Goal: Transaction & Acquisition: Purchase product/service

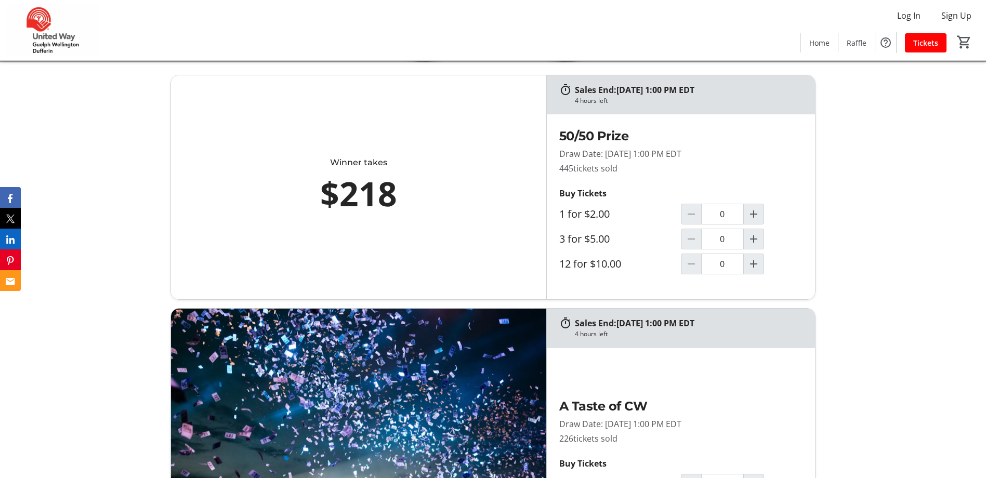
scroll to position [52, 0]
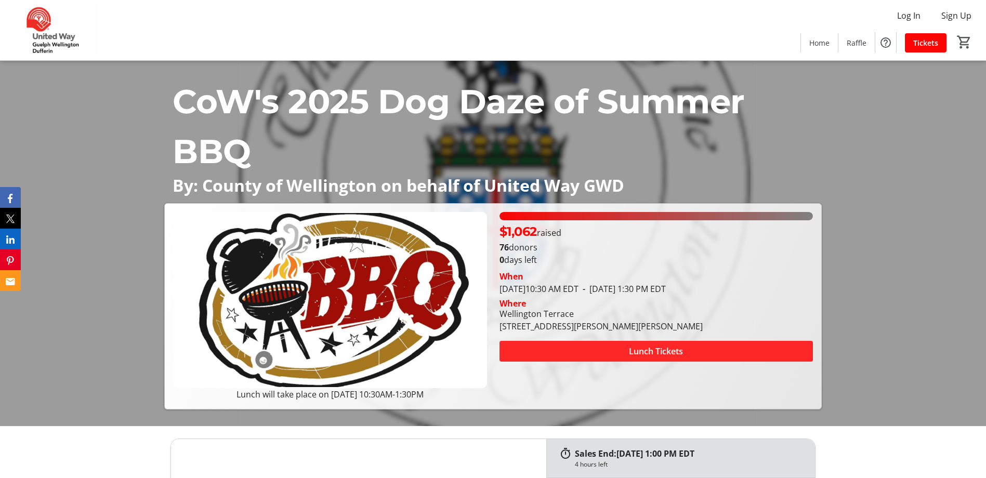
click at [661, 347] on span "Lunch Tickets" at bounding box center [656, 351] width 54 height 12
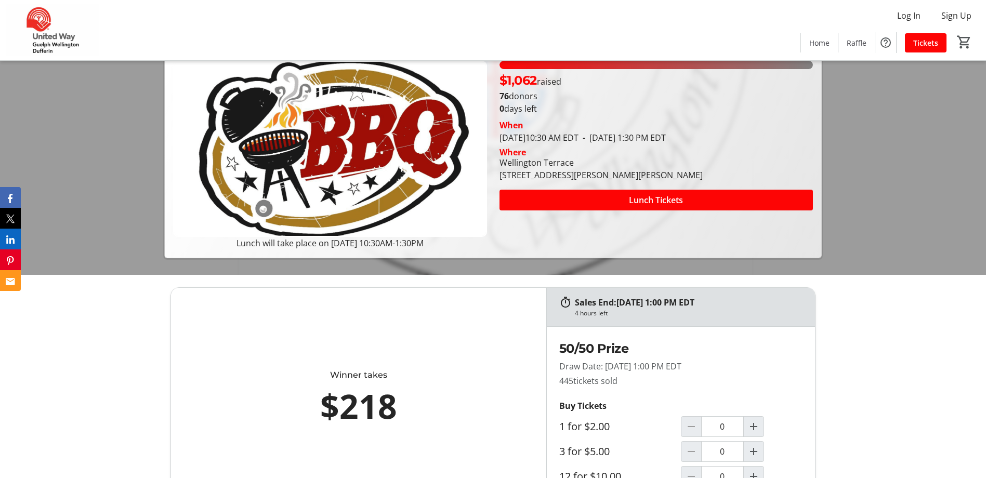
scroll to position [104, 0]
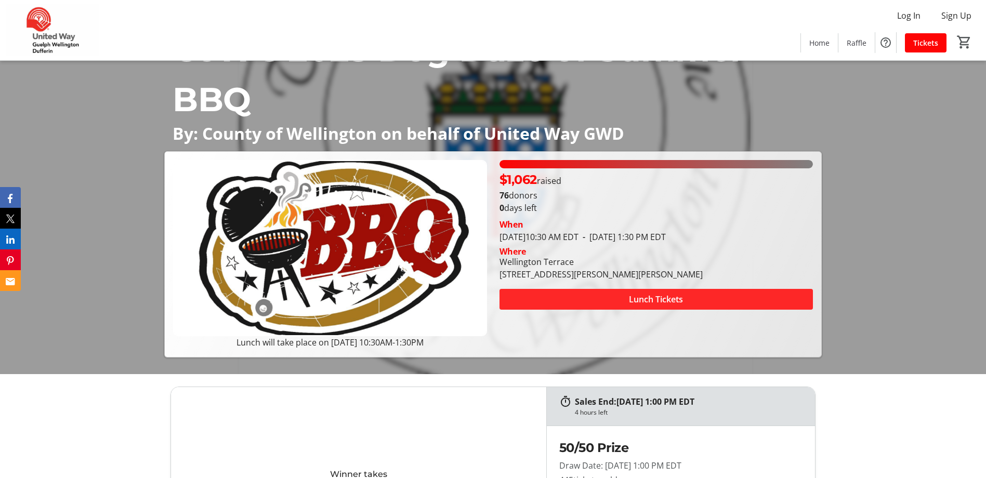
click at [656, 299] on span "Lunch Tickets" at bounding box center [656, 299] width 54 height 12
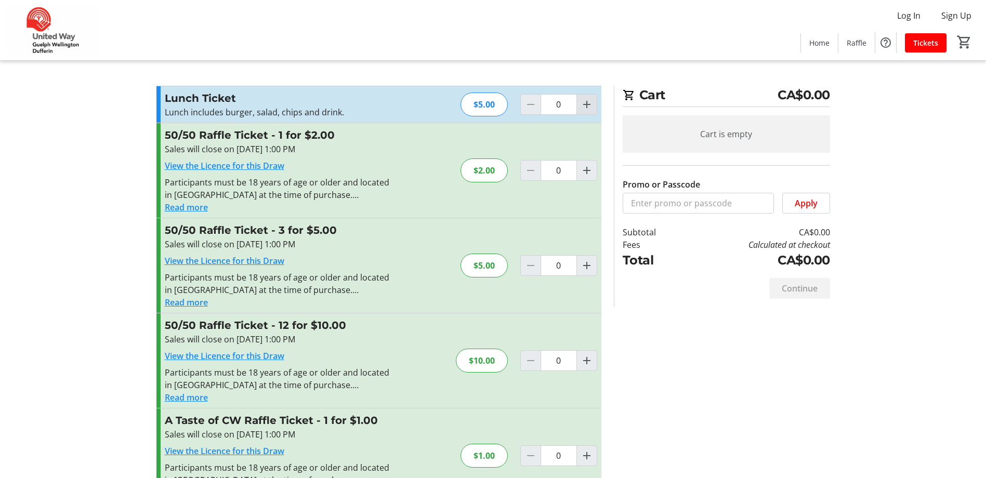
click at [594, 113] on span "Increment by one" at bounding box center [587, 105] width 20 height 20
type input "1"
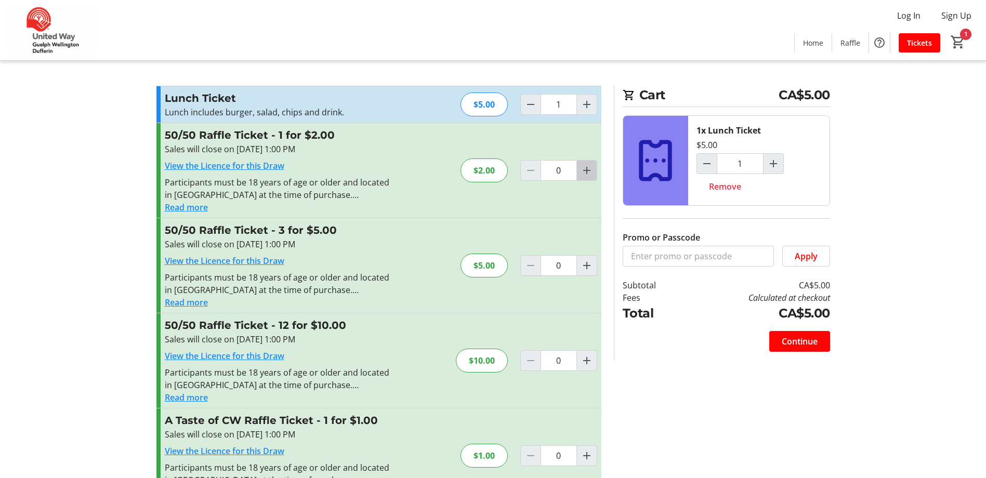
click at [583, 165] on mat-icon "Increment by one" at bounding box center [587, 170] width 12 height 12
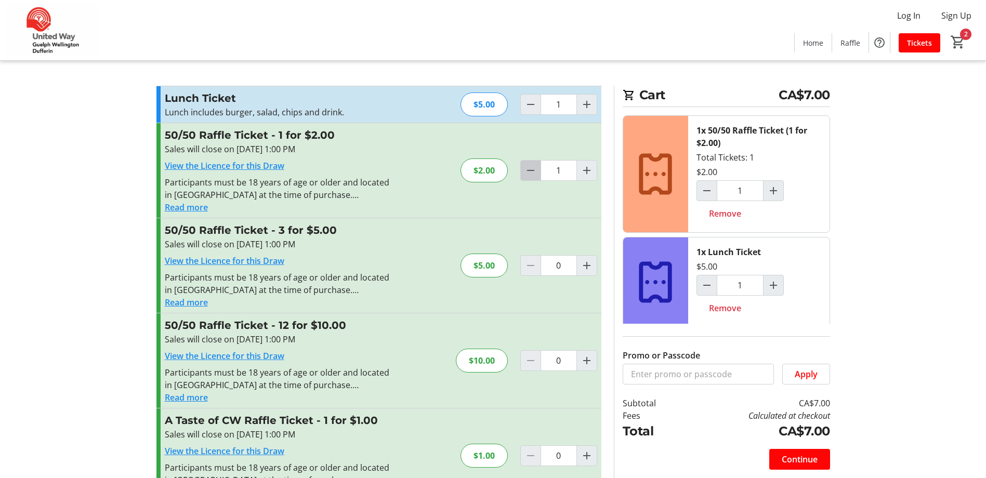
click at [530, 170] on mat-icon "Decrement by one" at bounding box center [531, 170] width 12 height 12
type input "0"
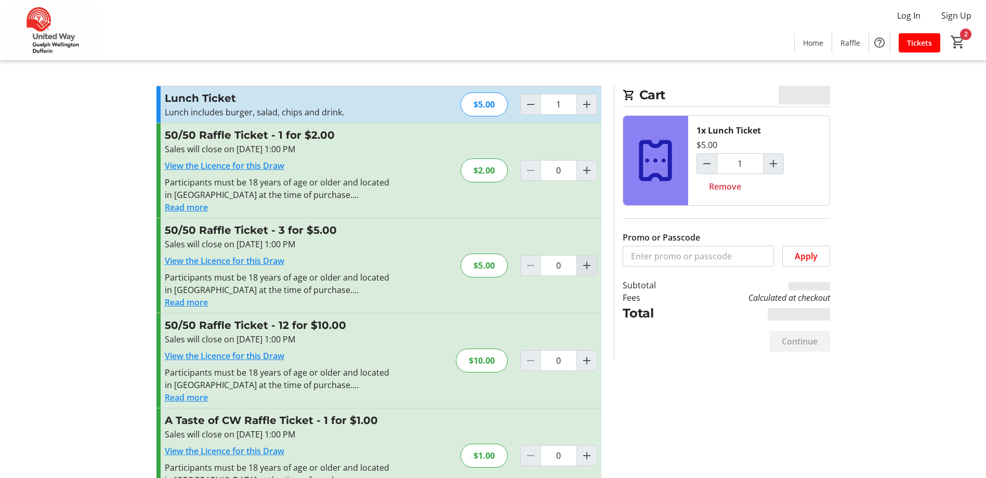
click at [585, 271] on mat-icon "Increment by one" at bounding box center [587, 265] width 12 height 12
type input "1"
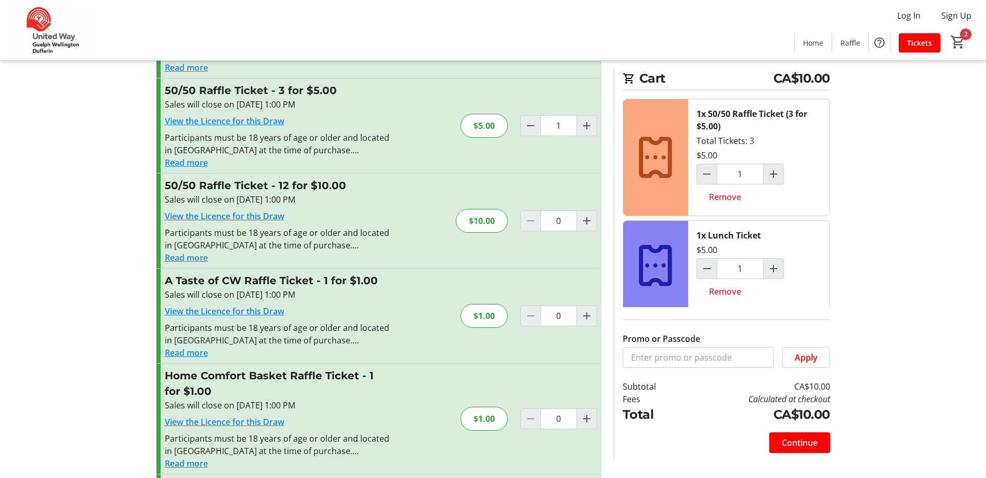
scroll to position [208, 0]
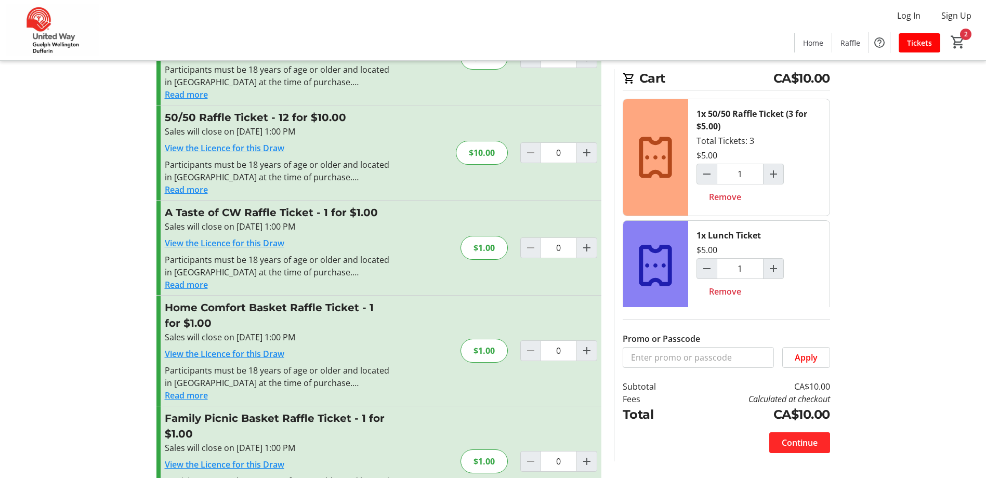
click at [793, 451] on span at bounding box center [799, 442] width 61 height 25
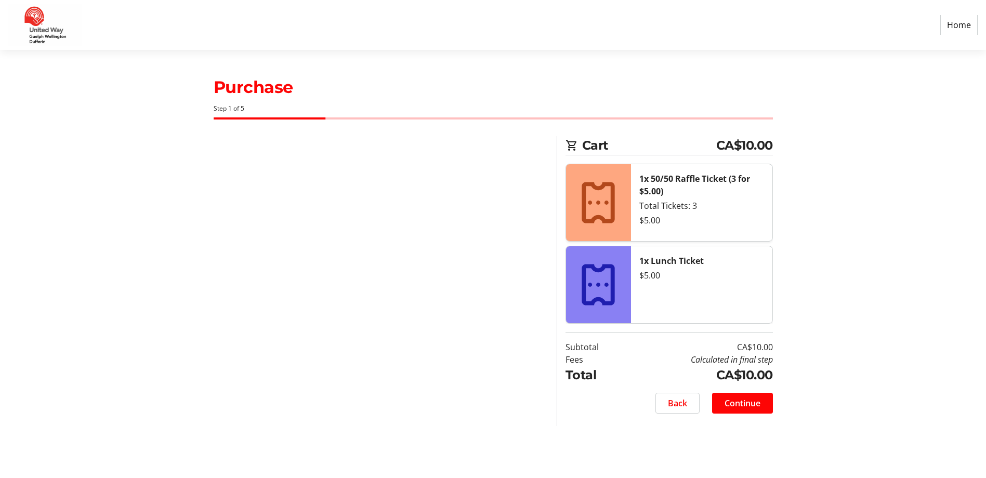
select select "CA"
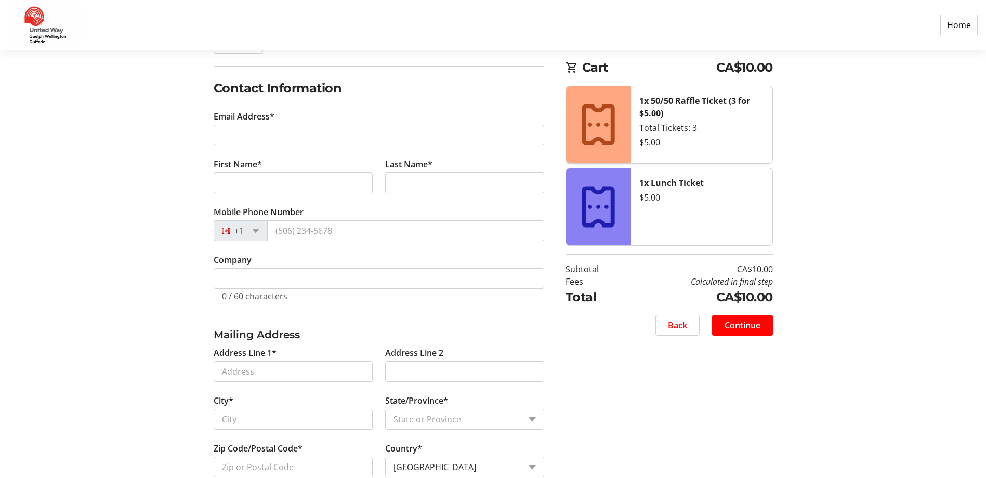
scroll to position [156, 0]
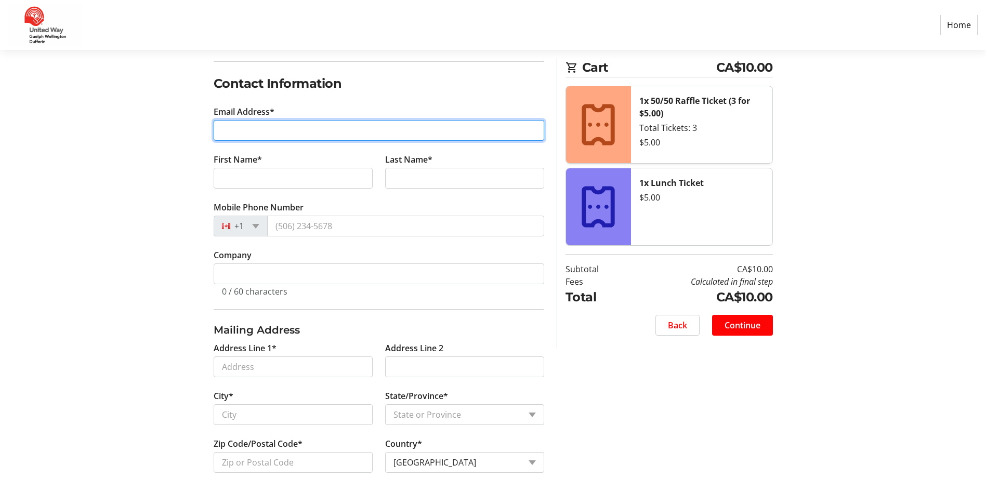
click at [236, 140] on input "Email Address*" at bounding box center [379, 130] width 331 height 21
type input "[EMAIL_ADDRESS][DOMAIN_NAME]"
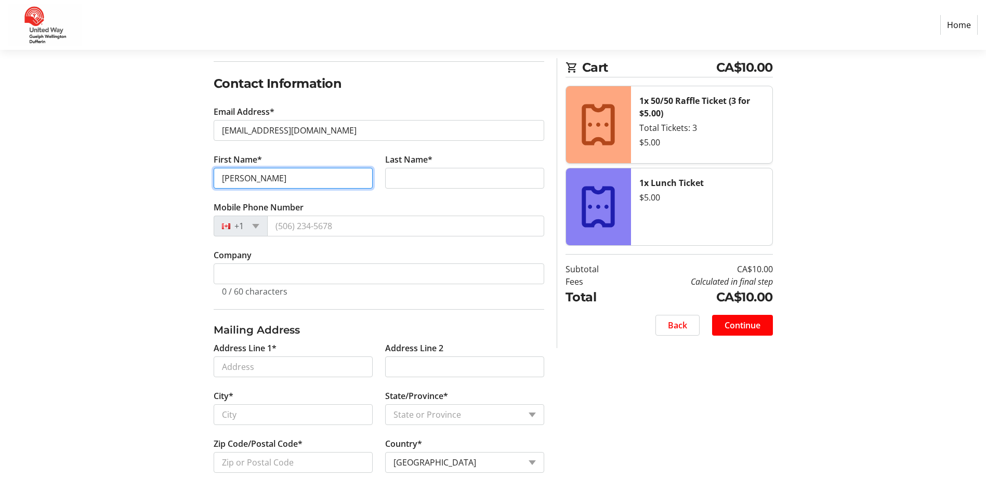
type input "[PERSON_NAME]"
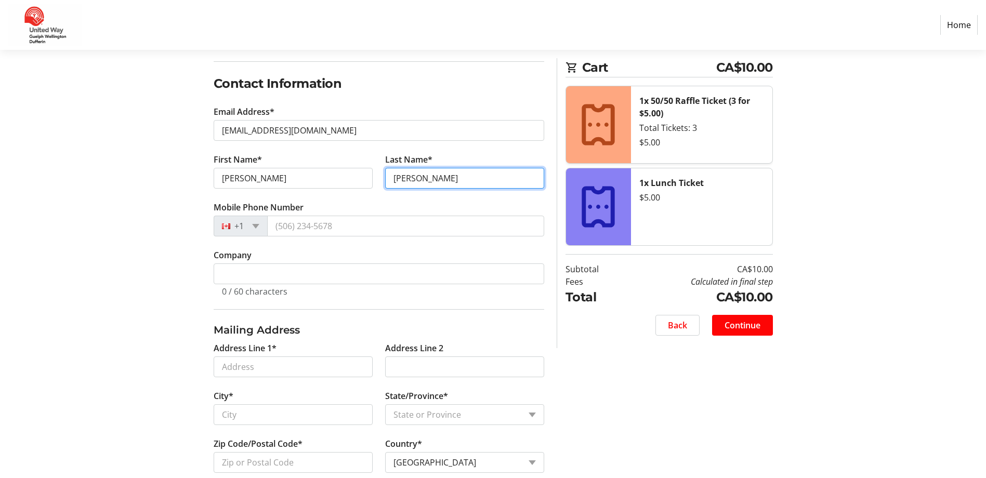
type input "[PERSON_NAME]"
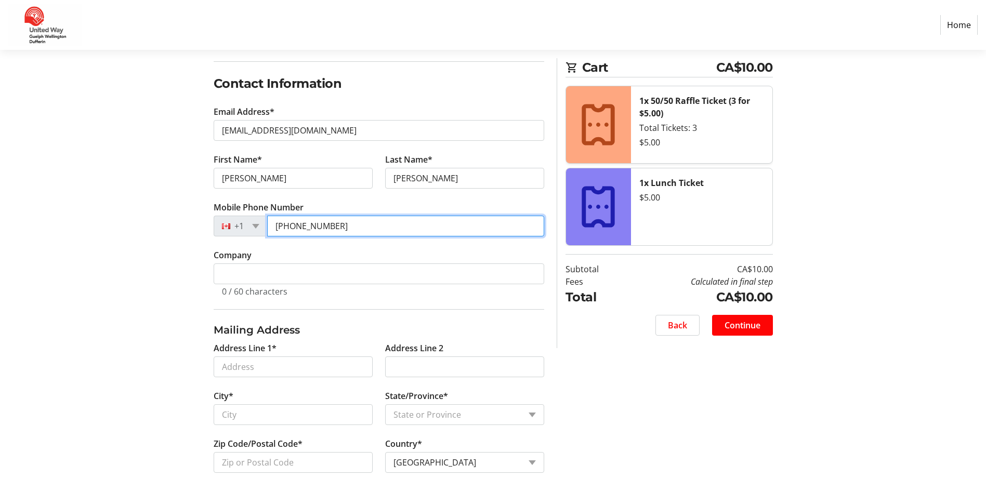
type input "[PHONE_NUMBER]"
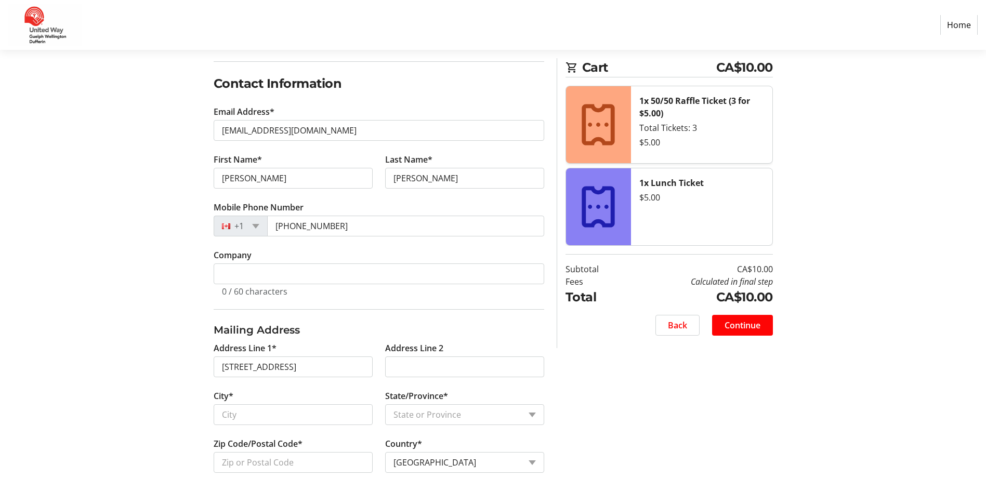
type input "[STREET_ADDRESS]"
type input "Kitchener"
select select "ON"
type input "N2P 1P1"
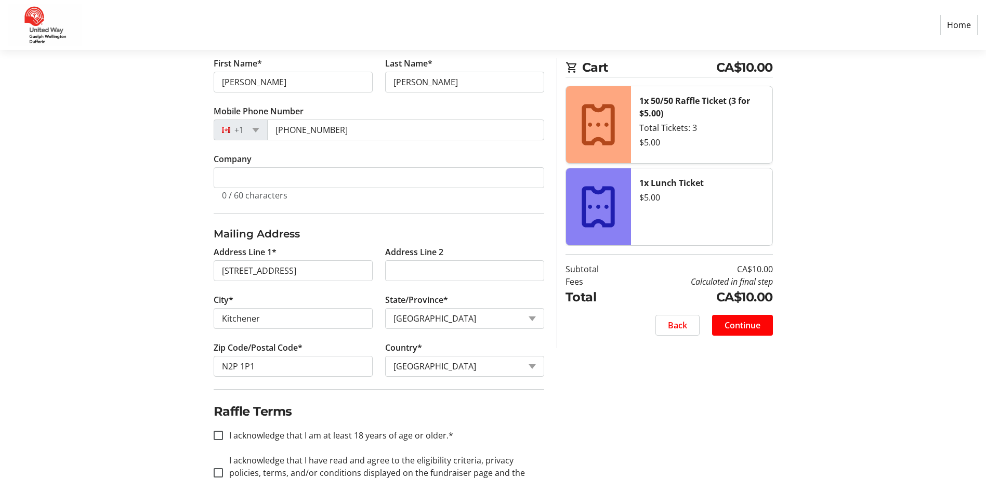
scroll to position [291, 0]
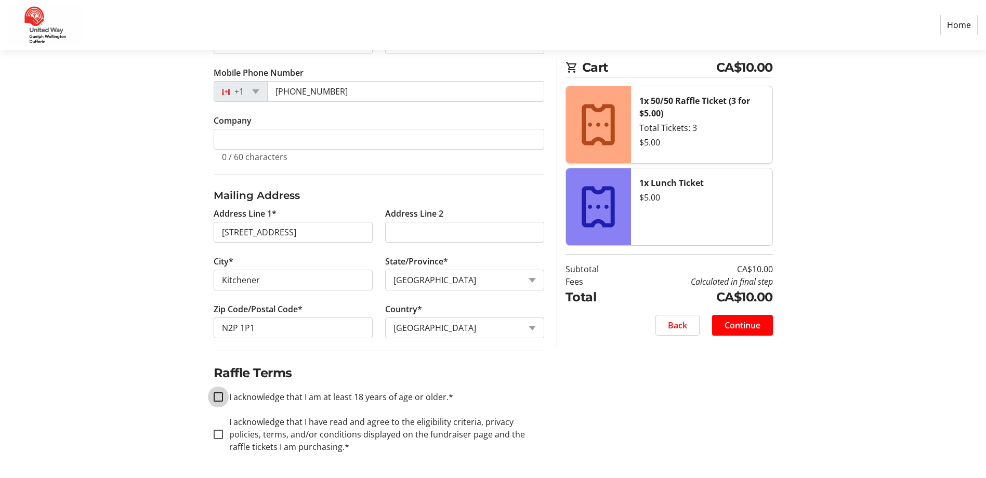
click at [221, 394] on input "I acknowledge that I am at least 18 years of age or older.*" at bounding box center [218, 397] width 9 height 9
checkbox input "true"
click at [222, 429] on div at bounding box center [218, 434] width 25 height 25
checkbox input "true"
click at [755, 318] on span at bounding box center [742, 325] width 61 height 25
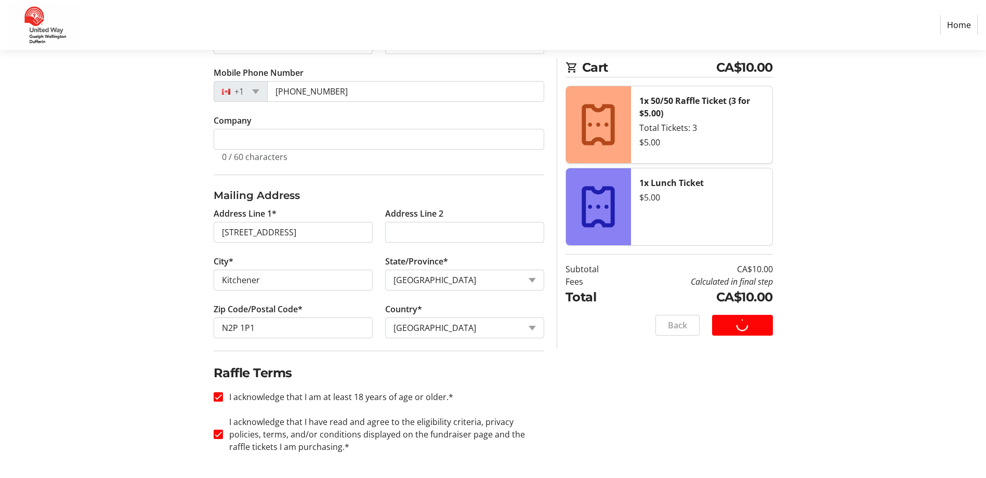
scroll to position [0, 0]
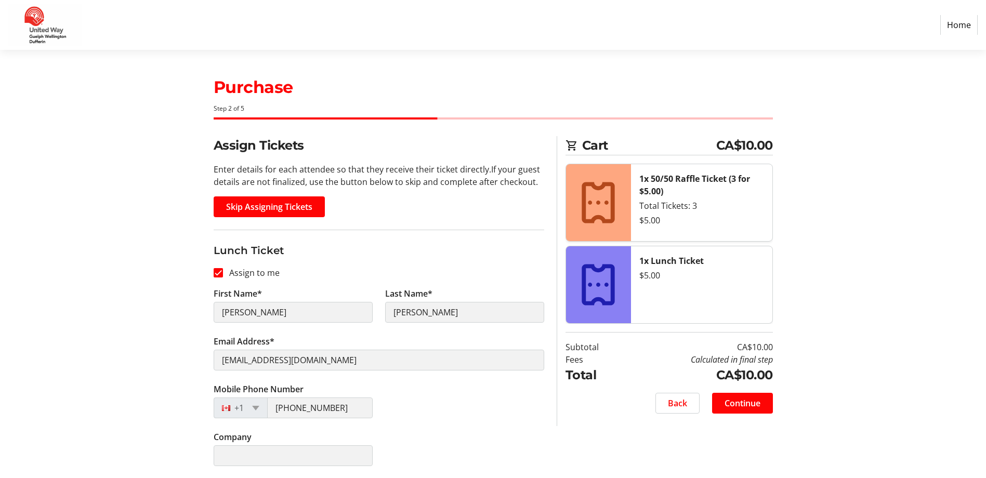
scroll to position [1, 0]
click at [736, 401] on span "Continue" at bounding box center [743, 403] width 36 height 12
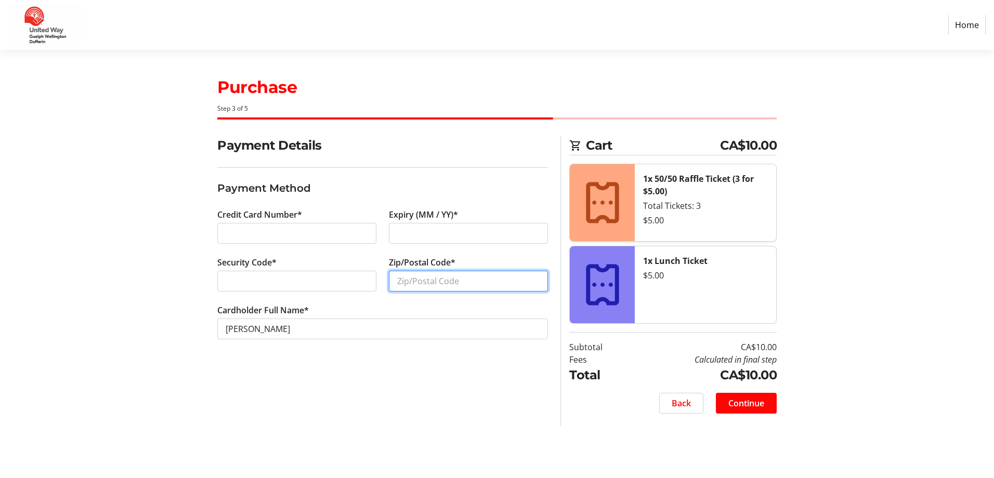
click at [438, 271] on input "Zip/Postal Code*" at bounding box center [468, 281] width 159 height 21
type input "N2P1H1"
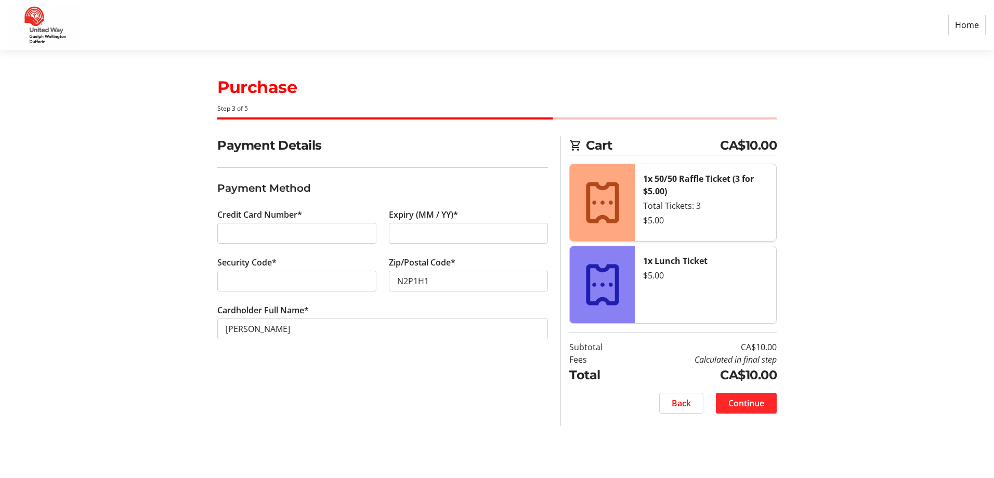
click at [766, 400] on span at bounding box center [746, 403] width 61 height 25
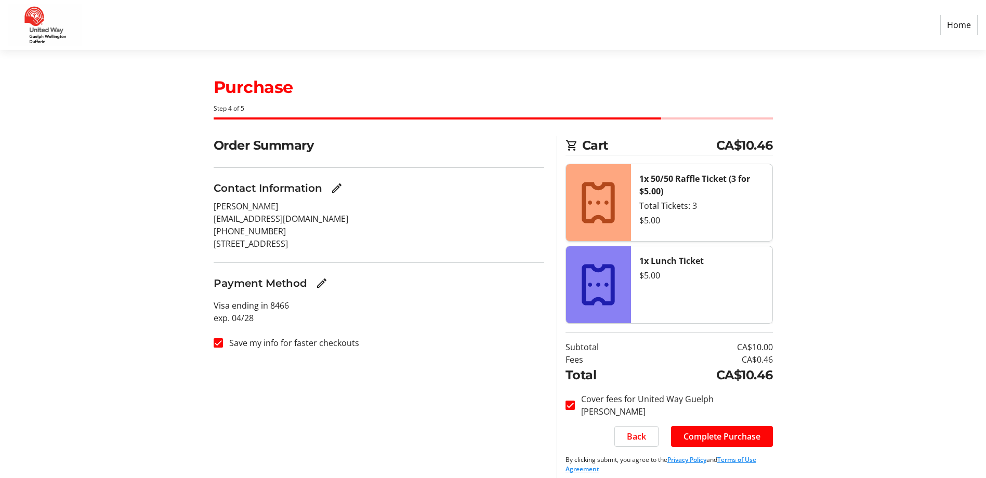
click at [118, 191] on section "Purchase Step 4 of 5 Cart CA$10.46 1x 50/50 Raffle Ticket (3 for $5.00) Total T…" at bounding box center [493, 268] width 986 height 437
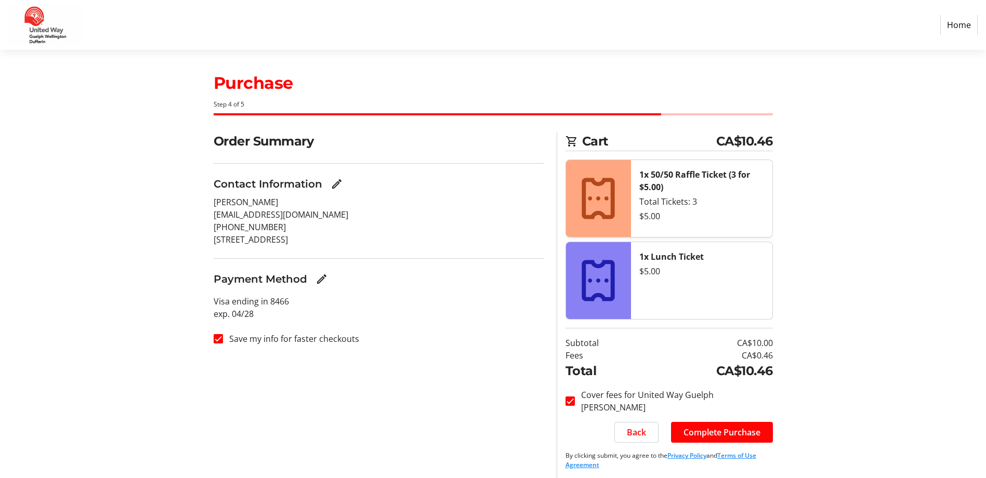
scroll to position [8, 0]
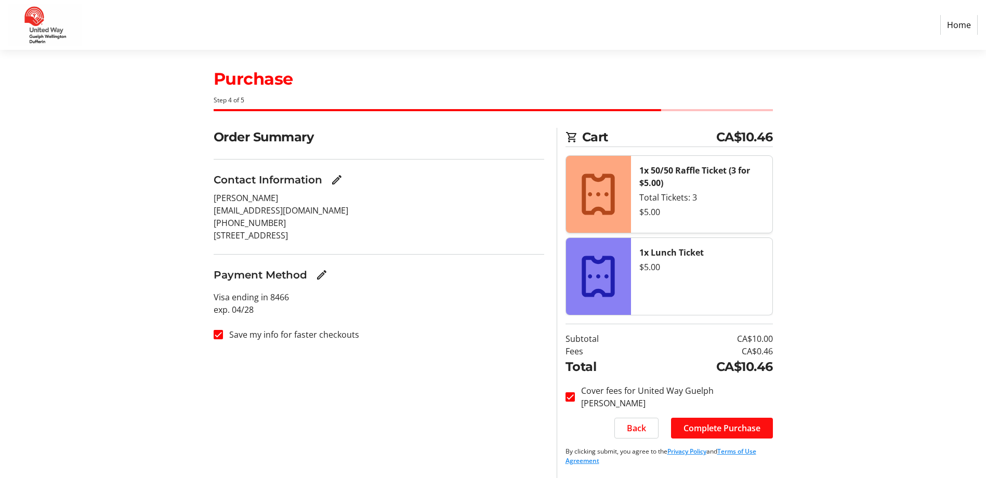
click at [717, 421] on span at bounding box center [722, 428] width 102 height 25
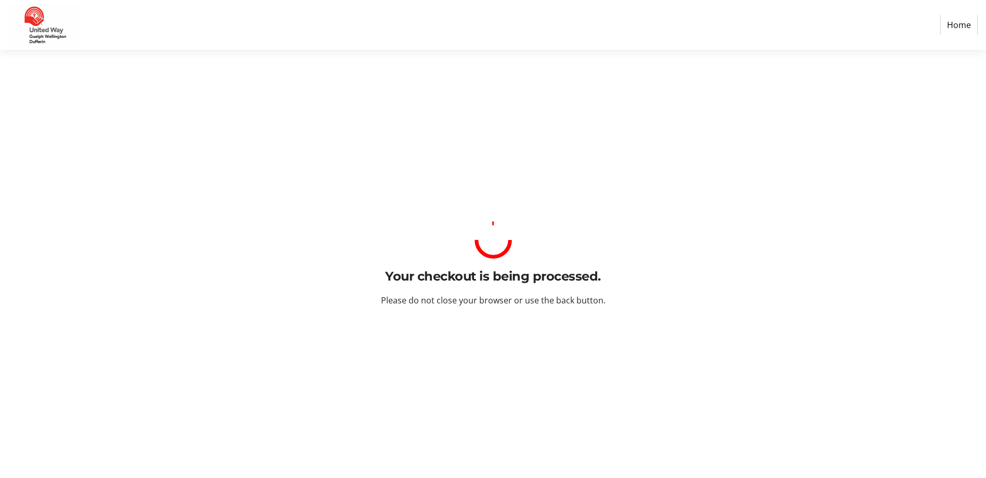
scroll to position [0, 0]
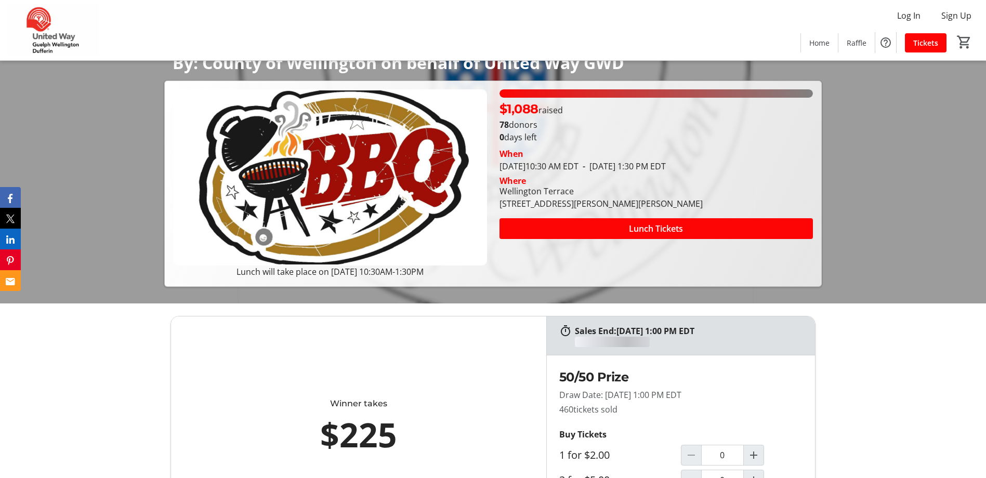
scroll to position [312, 0]
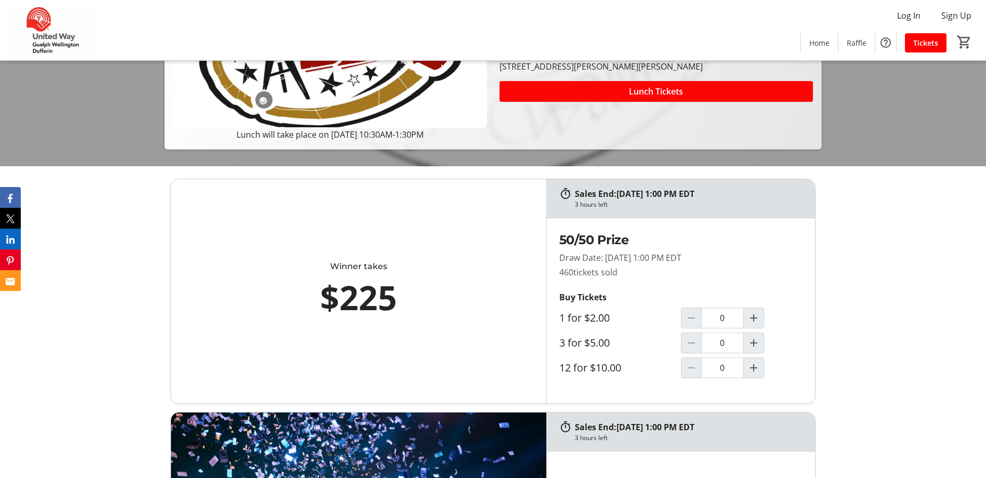
drag, startPoint x: 400, startPoint y: 304, endPoint x: 299, endPoint y: 314, distance: 101.3
click at [299, 314] on div "$225" at bounding box center [359, 298] width 284 height 50
drag, startPoint x: 299, startPoint y: 314, endPoint x: 379, endPoint y: 286, distance: 84.4
click at [376, 285] on div "$225" at bounding box center [359, 298] width 284 height 50
